Goal: Task Accomplishment & Management: Use online tool/utility

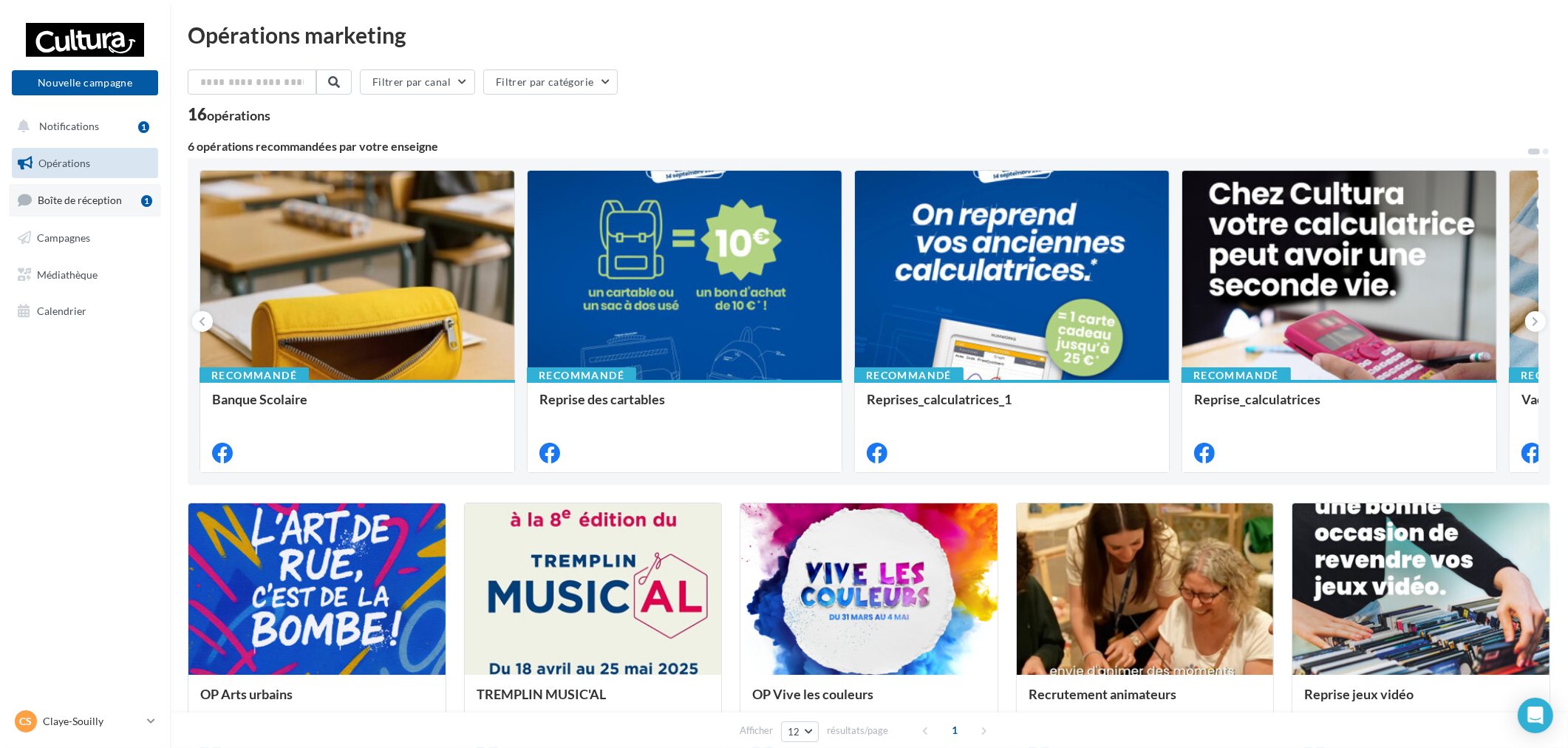
click at [141, 188] on link "Boîte de réception 1" at bounding box center [85, 199] width 152 height 31
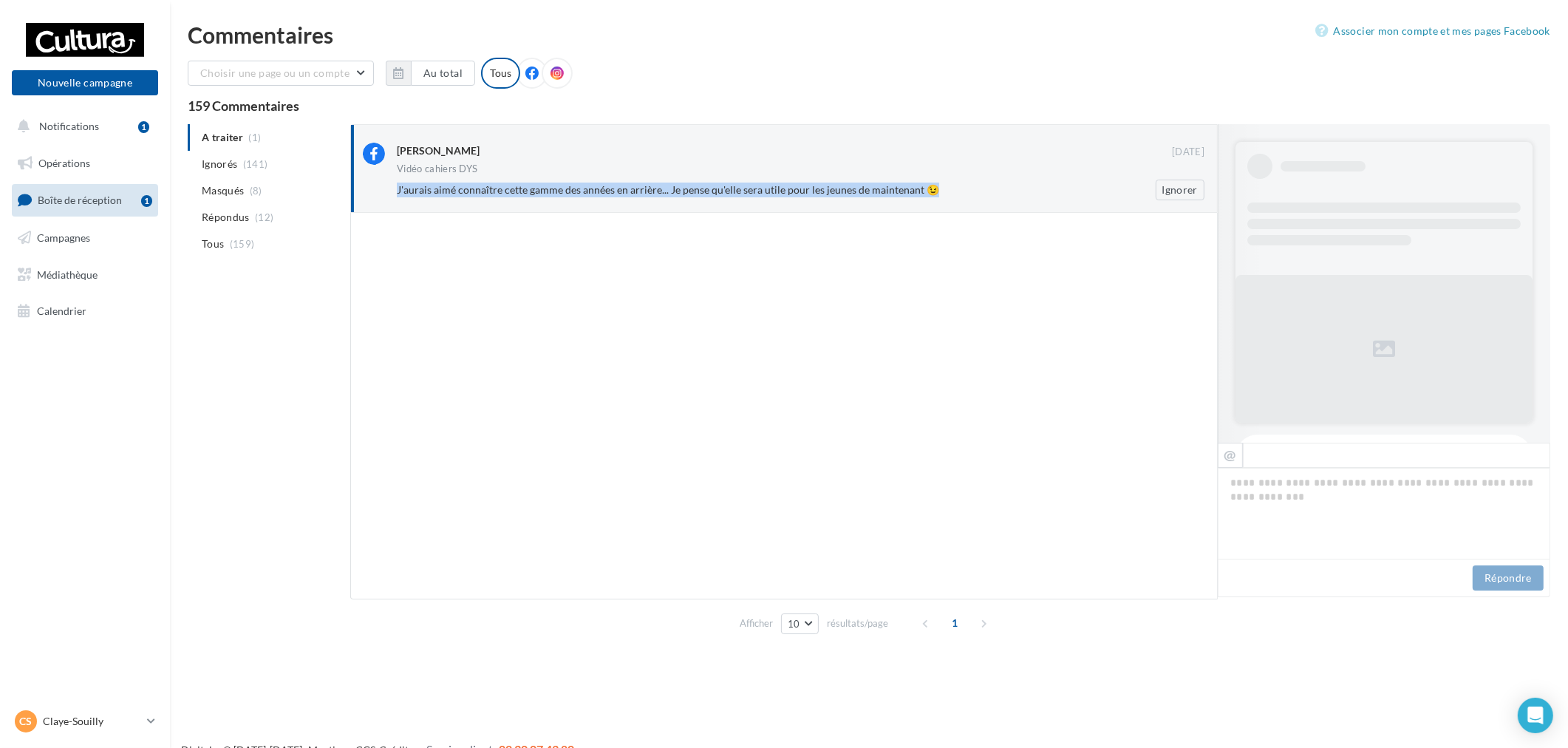
drag, startPoint x: 567, startPoint y: 187, endPoint x: 977, endPoint y: 186, distance: 410.0
click at [977, 186] on div "[PERSON_NAME] [DATE] Vidéo cahiers DYS J'aurais aimé connaître cette gamme des …" at bounding box center [800, 171] width 807 height 58
click at [714, 190] on span "J'aurais aimé connaître cette gamme des années en arrière... Je pense qu'elle s…" at bounding box center [668, 190] width 542 height 12
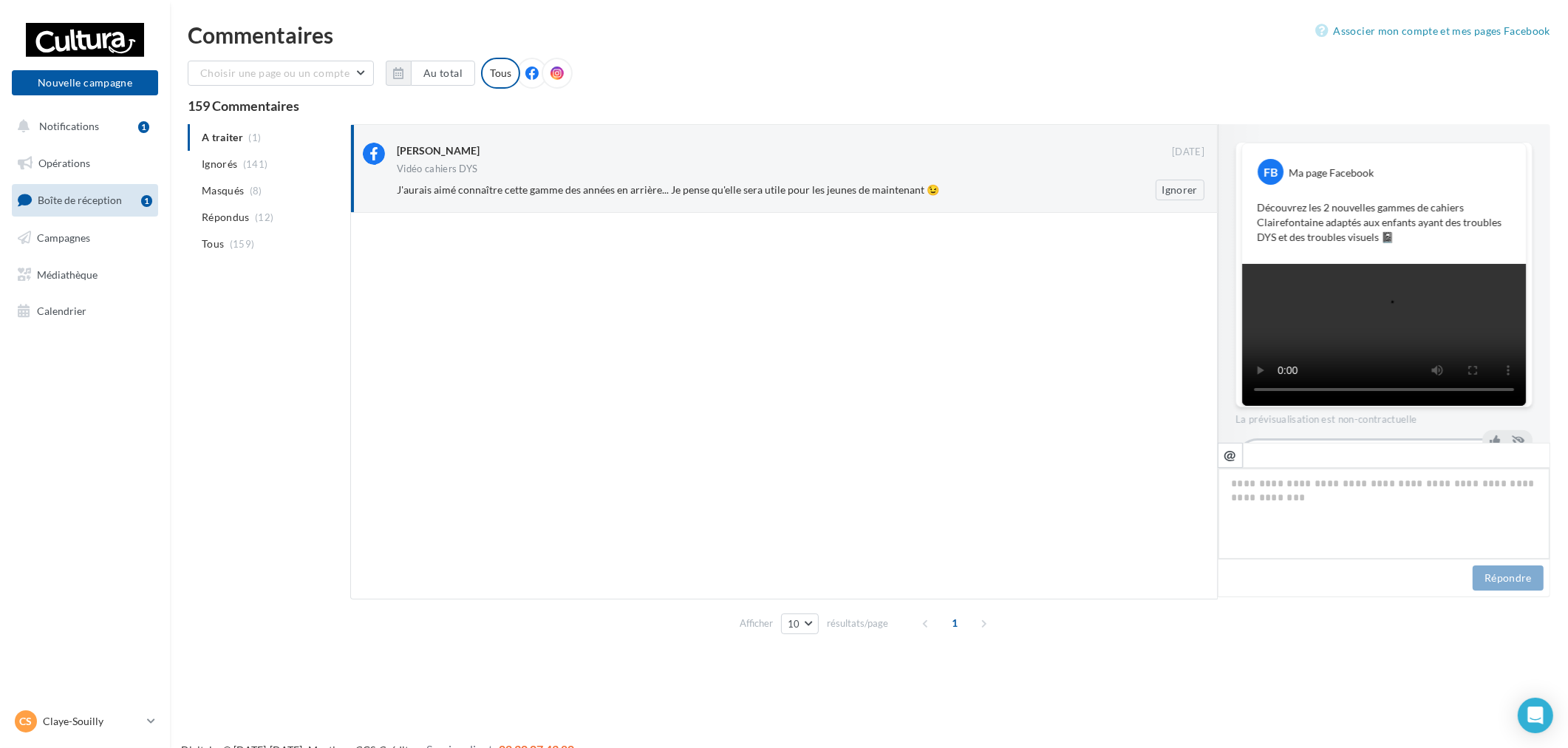
scroll to position [381, 0]
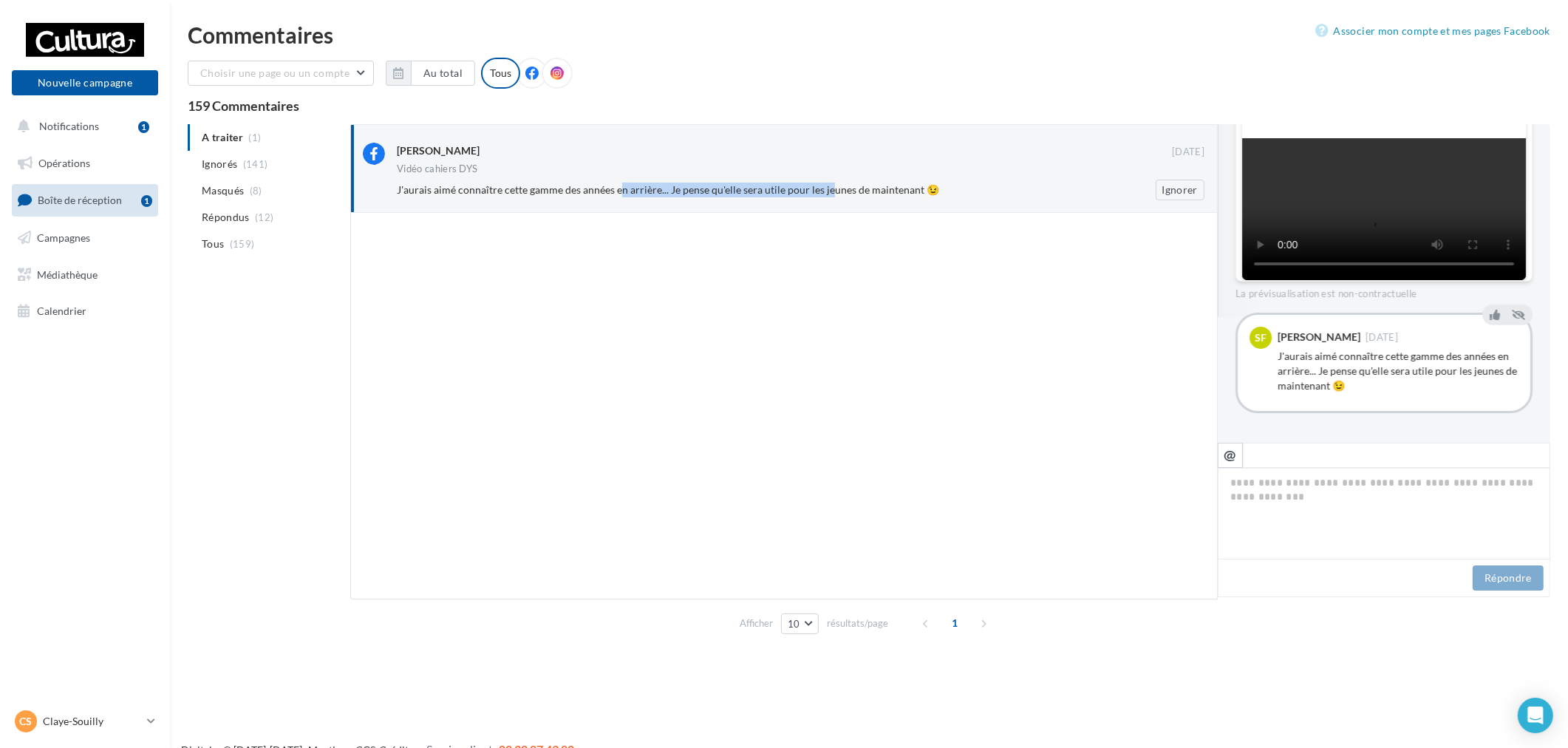
drag, startPoint x: 622, startPoint y: 188, endPoint x: 835, endPoint y: 184, distance: 213.0
click at [831, 184] on span "J'aurais aimé connaître cette gamme des années en arrière... Je pense qu'elle s…" at bounding box center [668, 190] width 542 height 12
click at [930, 188] on span "J'aurais aimé connaître cette gamme des années en arrière... Je pense qu'elle s…" at bounding box center [668, 190] width 542 height 12
click at [1492, 321] on button at bounding box center [1495, 315] width 17 height 17
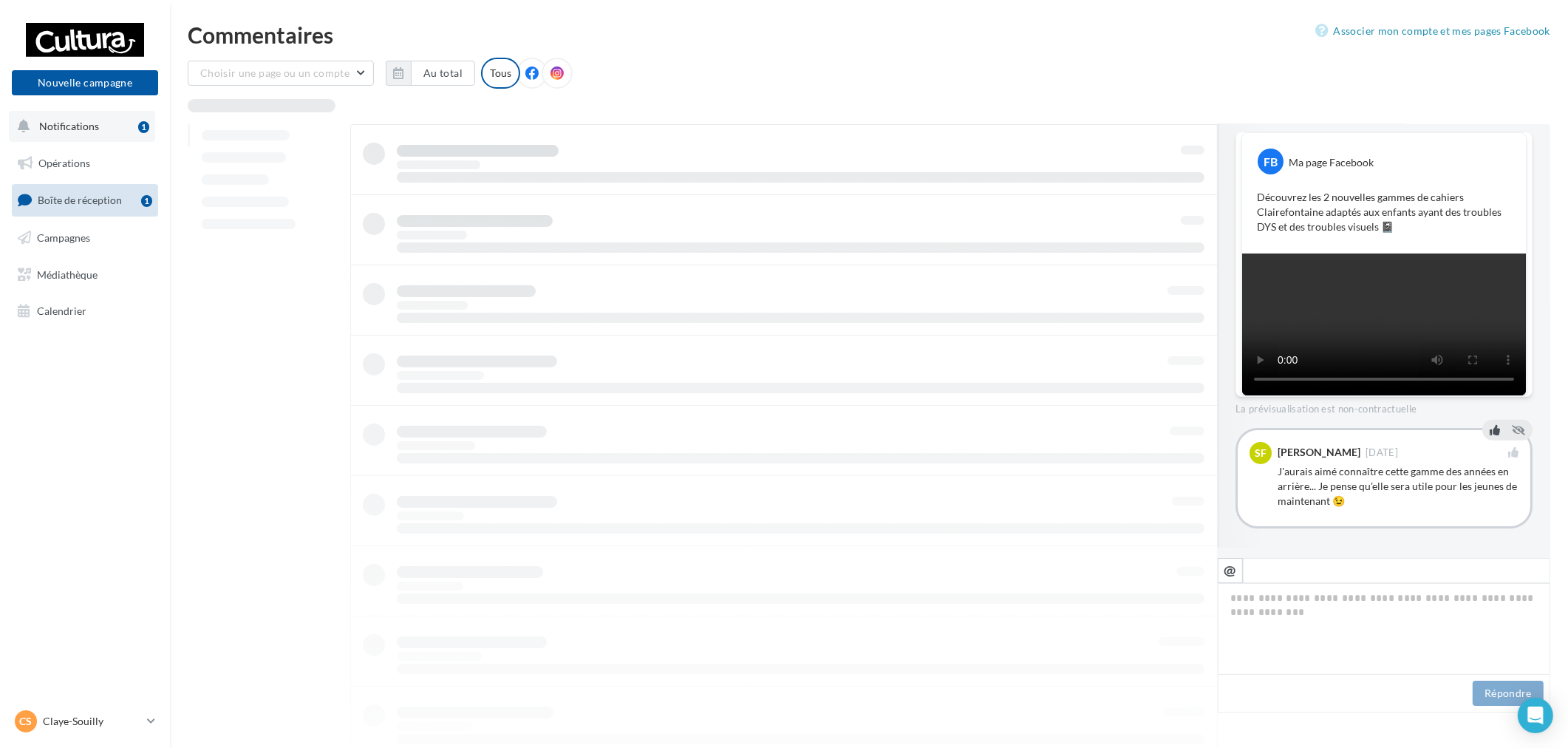
click at [121, 126] on button "Notifications 1" at bounding box center [81, 126] width 146 height 31
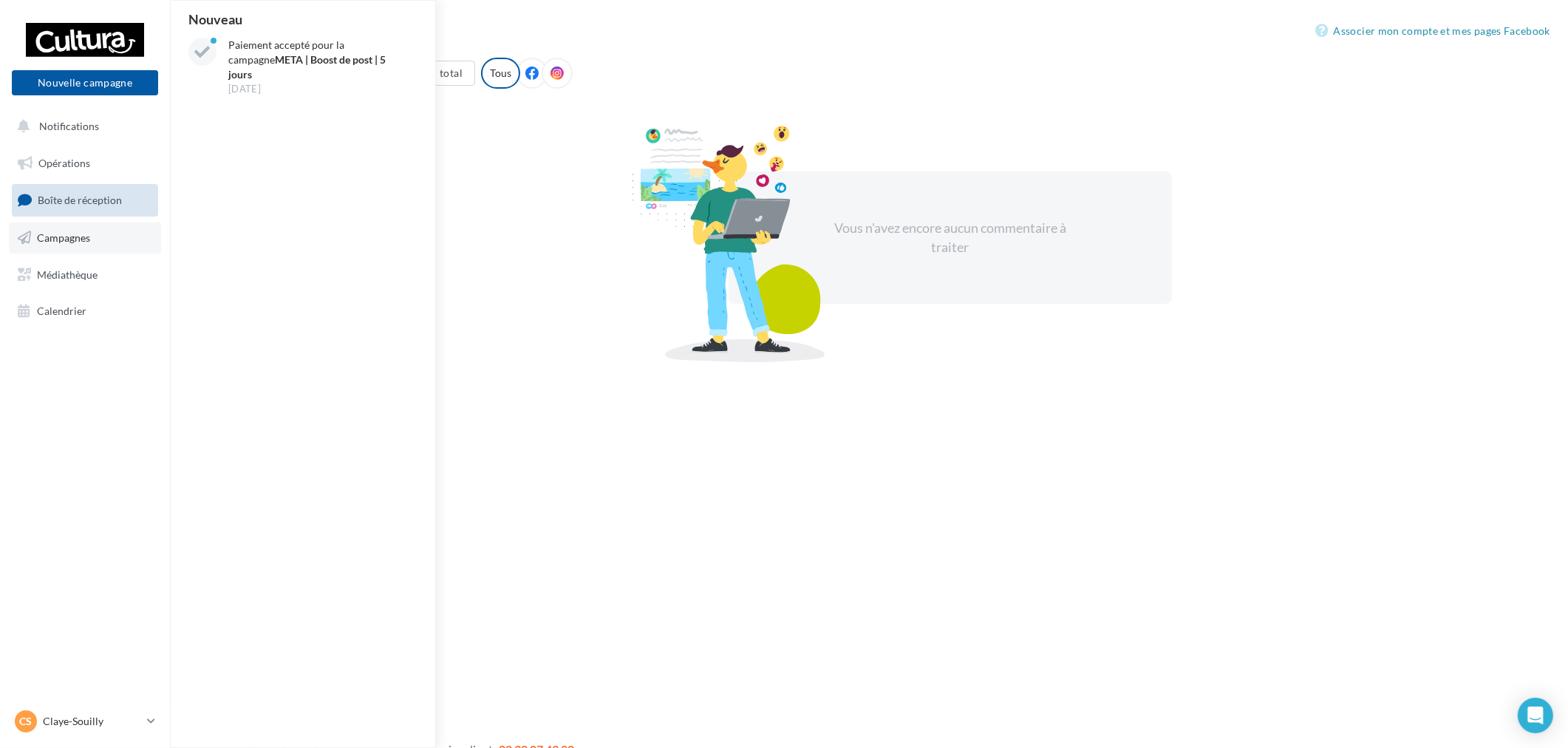
click at [82, 227] on link "Campagnes" at bounding box center [85, 237] width 152 height 31
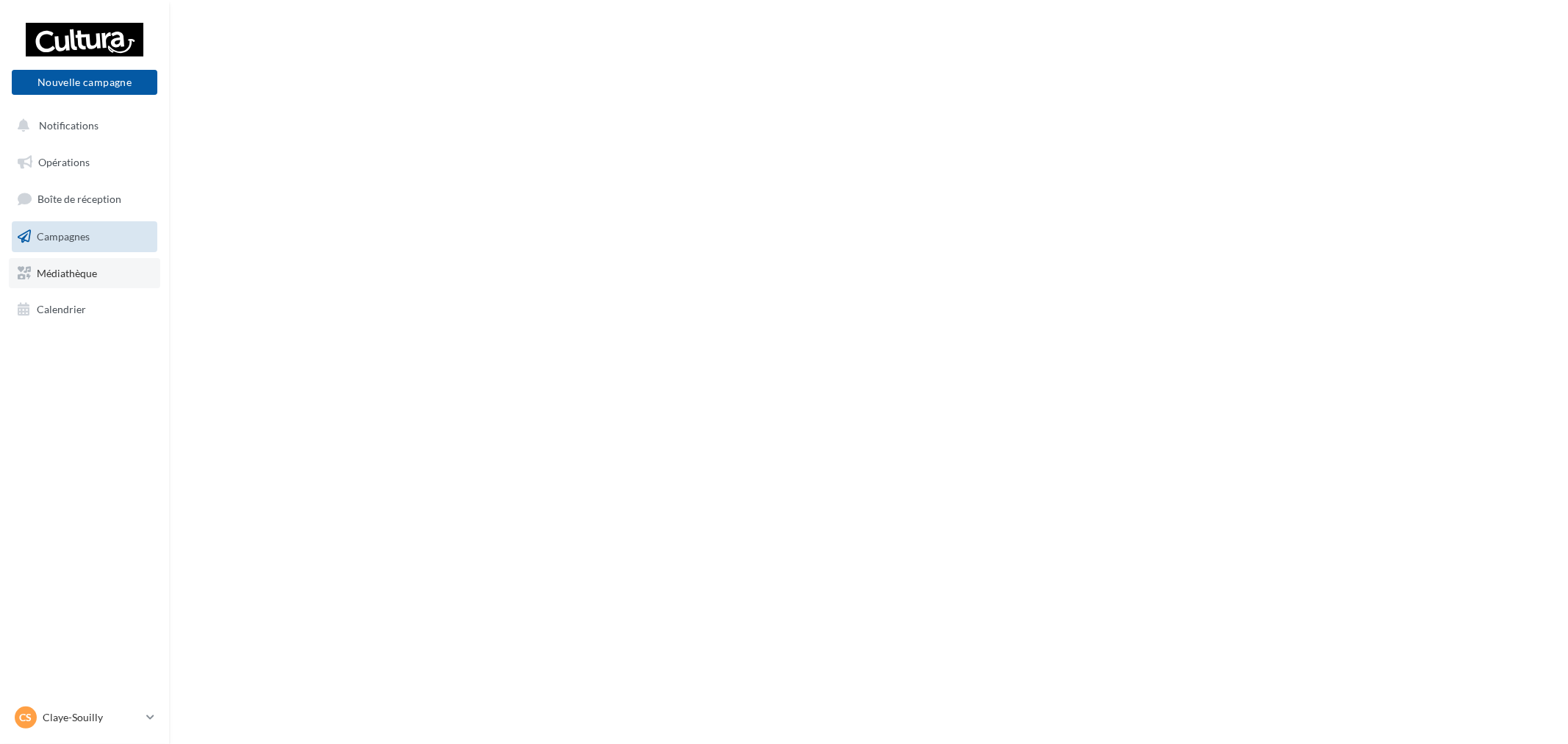
click at [77, 265] on link "Médiathèque" at bounding box center [84, 273] width 151 height 30
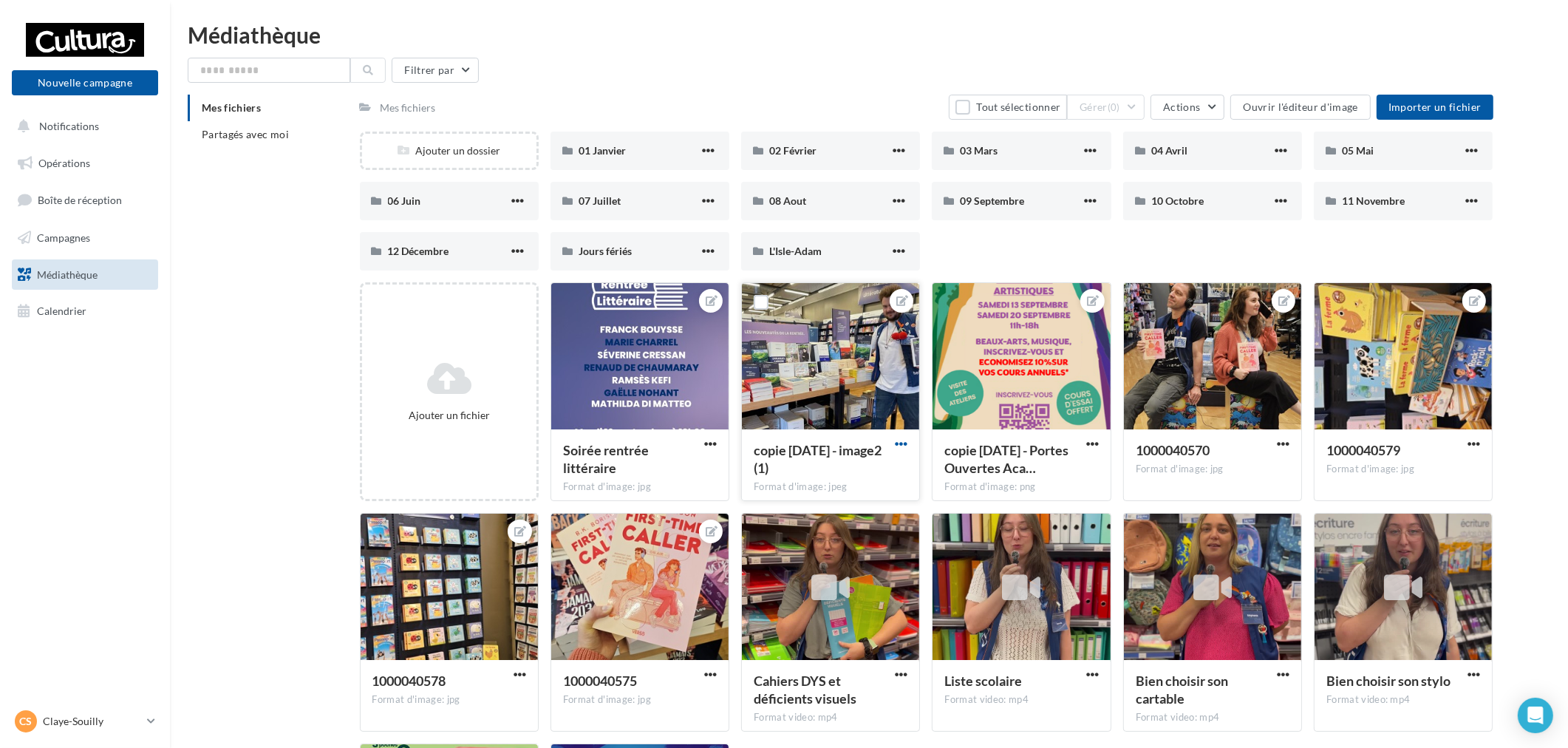
click at [906, 442] on span "button" at bounding box center [901, 444] width 12 height 12
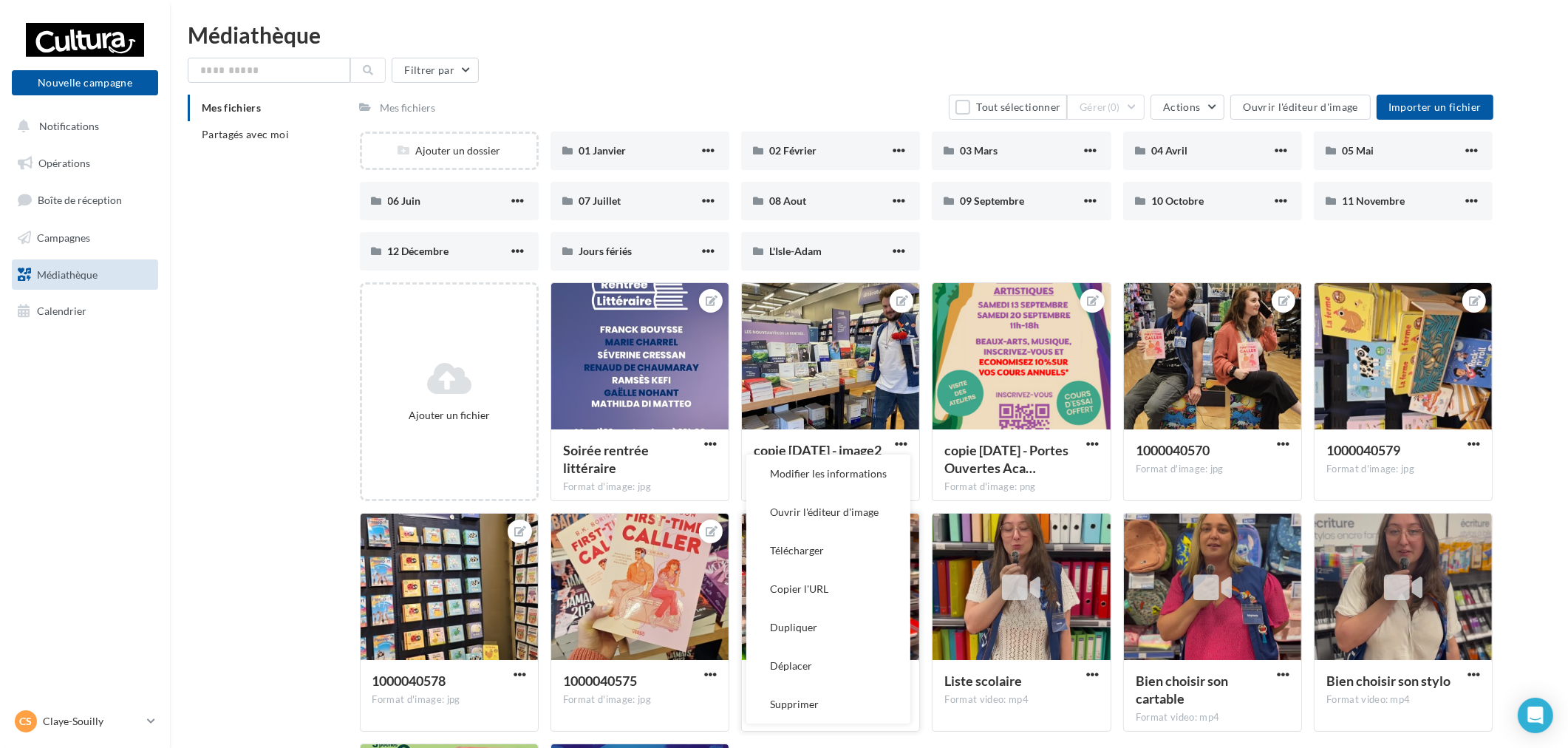
click at [812, 579] on button "Copier l'URL" at bounding box center [828, 589] width 164 height 38
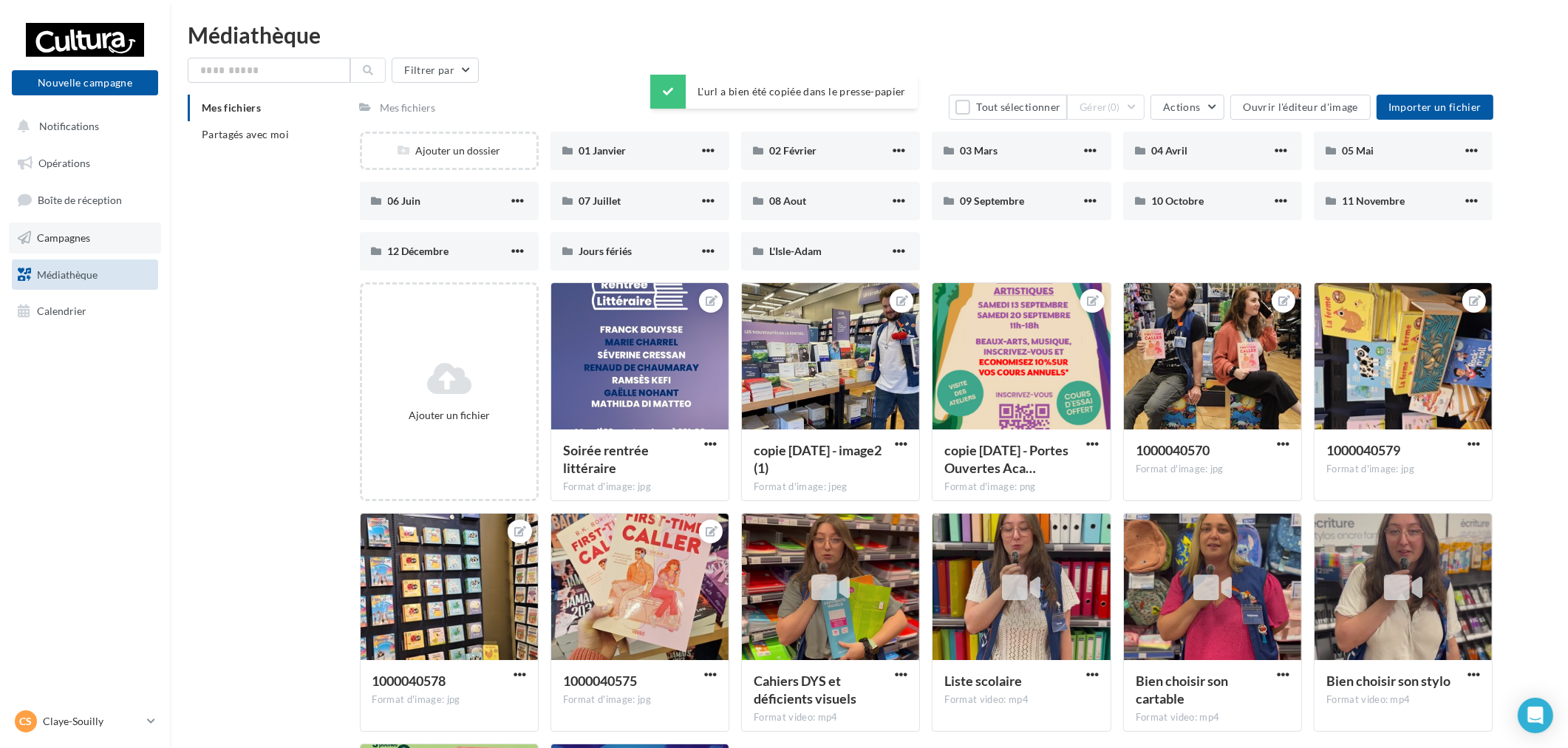
click at [83, 234] on span "Campagnes" at bounding box center [63, 237] width 53 height 12
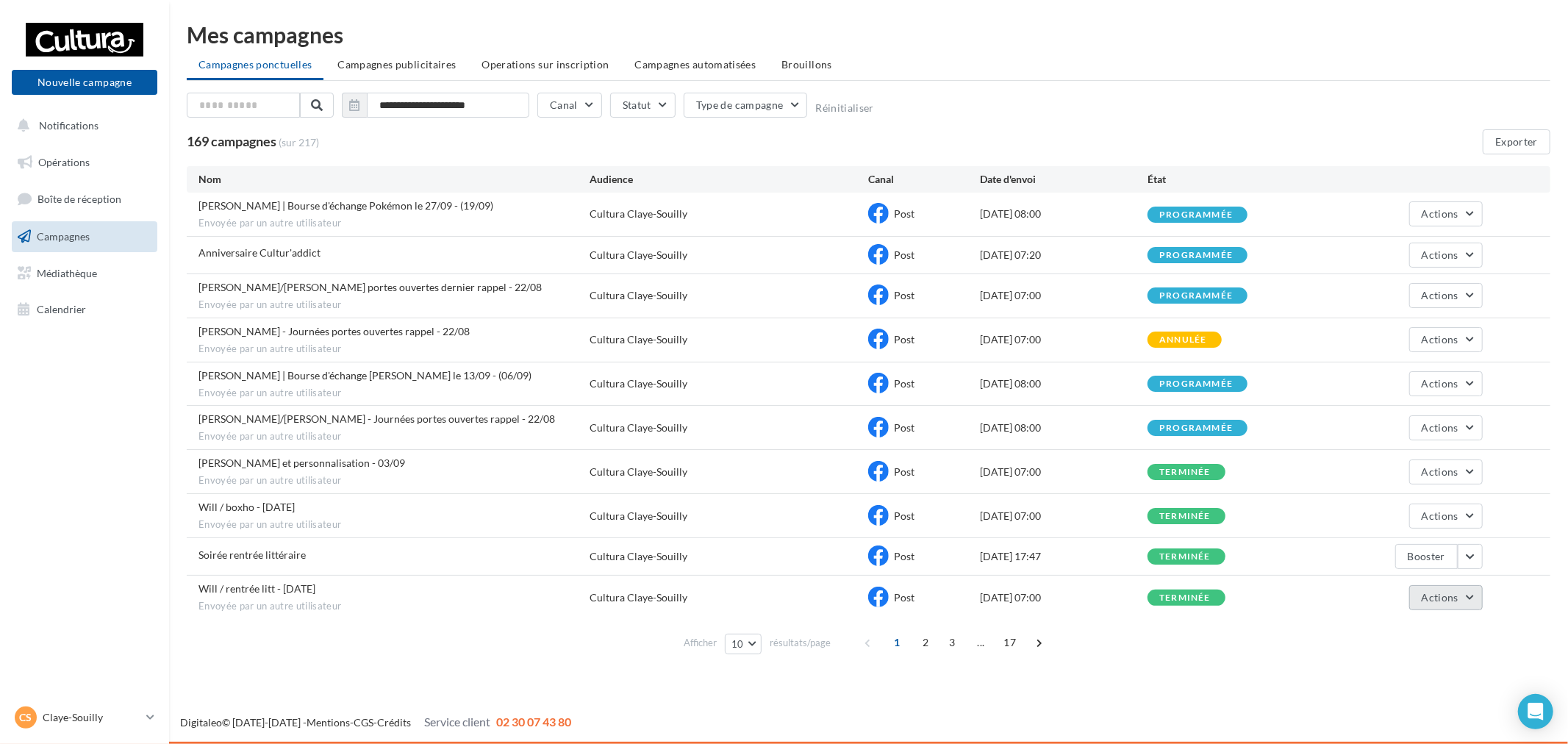
click at [1457, 599] on span "Actions" at bounding box center [1440, 597] width 37 height 12
click at [1434, 628] on button "Voir les résultats" at bounding box center [1409, 633] width 147 height 38
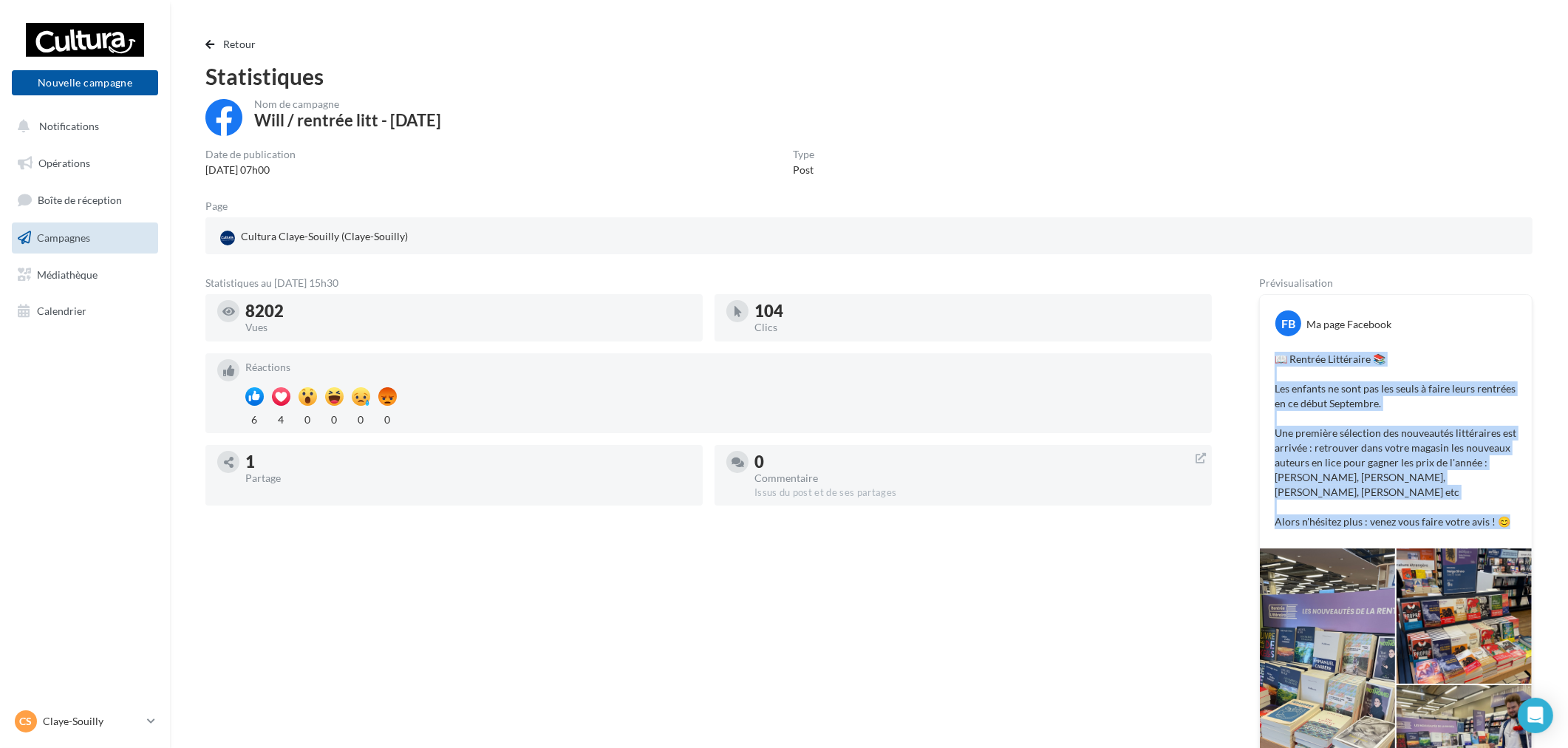
drag, startPoint x: 1278, startPoint y: 365, endPoint x: 1509, endPoint y: 520, distance: 278.2
click at [1509, 520] on p "📖 Rentrée Littéraire 📚 Les enfants ne sont pas les seuls à faire leurs rentrées…" at bounding box center [1395, 440] width 242 height 178
copy p "📖 Rentrée Littéraire 📚 Les enfants ne sont pas les seuls à faire leurs rentrées…"
drag, startPoint x: 126, startPoint y: 718, endPoint x: 136, endPoint y: 706, distance: 15.6
click at [126, 718] on p "Claye-Souilly" at bounding box center [92, 721] width 98 height 15
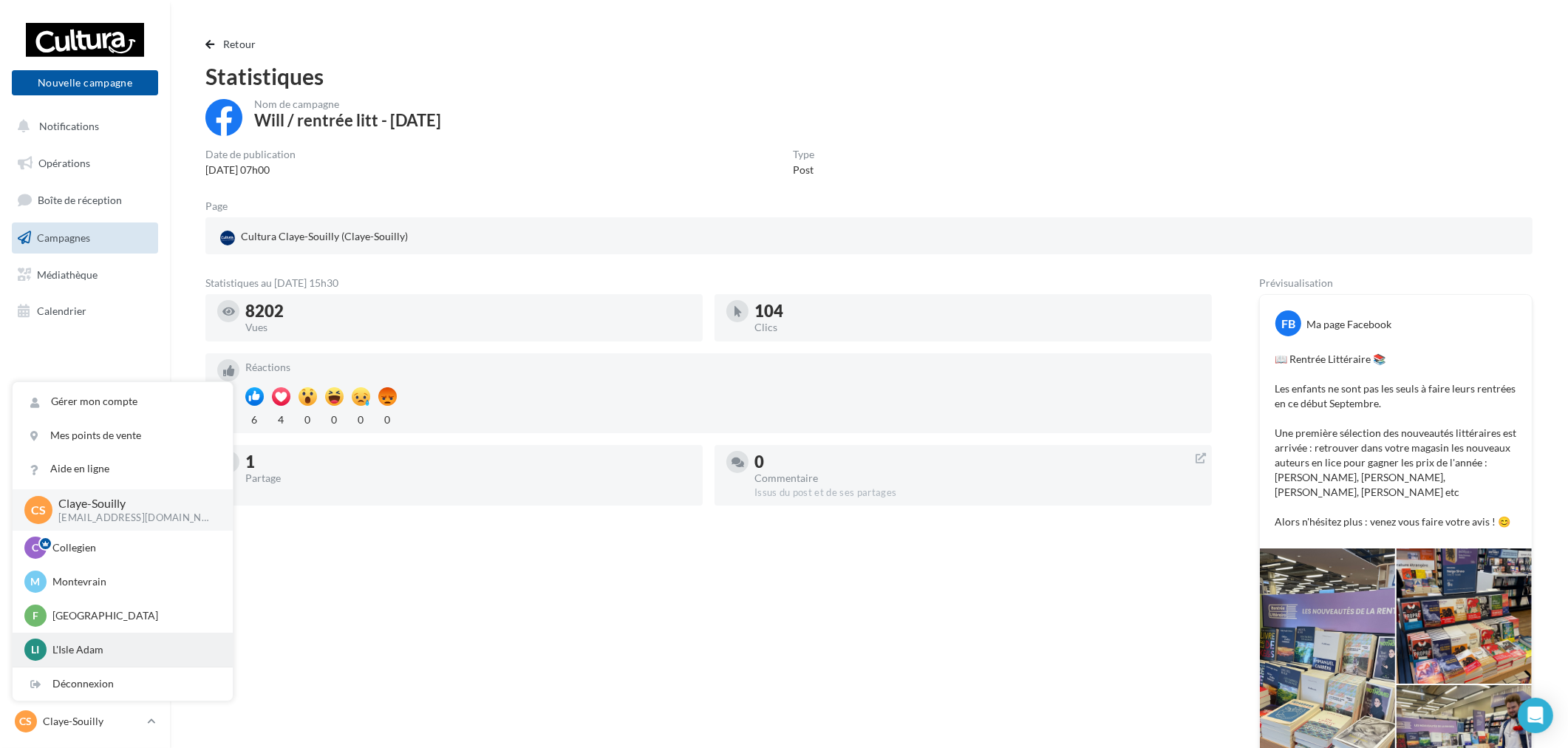
click at [104, 644] on p "L'Isle Adam" at bounding box center [134, 649] width 163 height 15
